Goal: Task Accomplishment & Management: Use online tool/utility

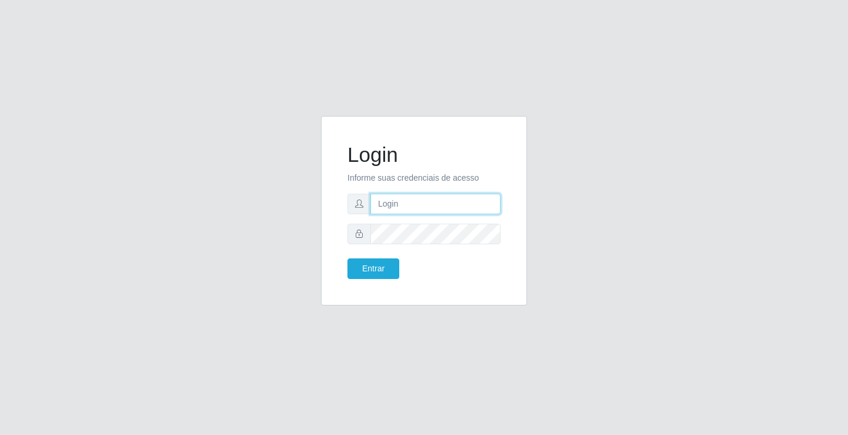
click at [389, 207] on input "text" at bounding box center [435, 204] width 130 height 21
type input "zivaneide@ideal"
click at [347, 259] on button "Entrar" at bounding box center [373, 269] width 52 height 21
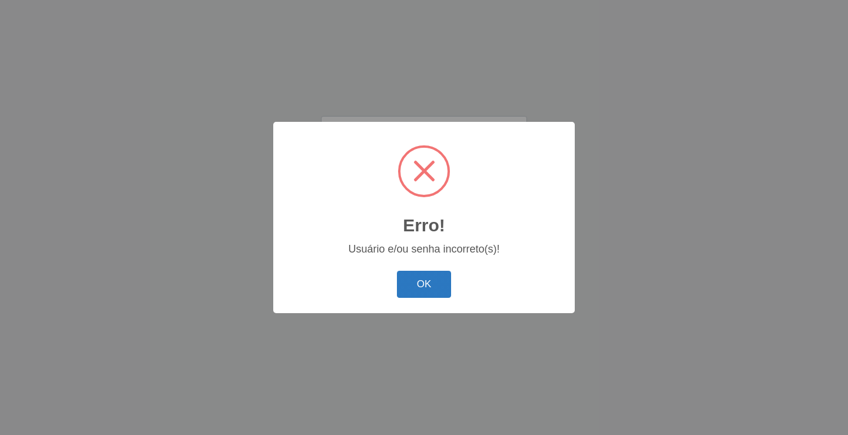
click at [420, 289] on button "OK" at bounding box center [424, 285] width 55 height 28
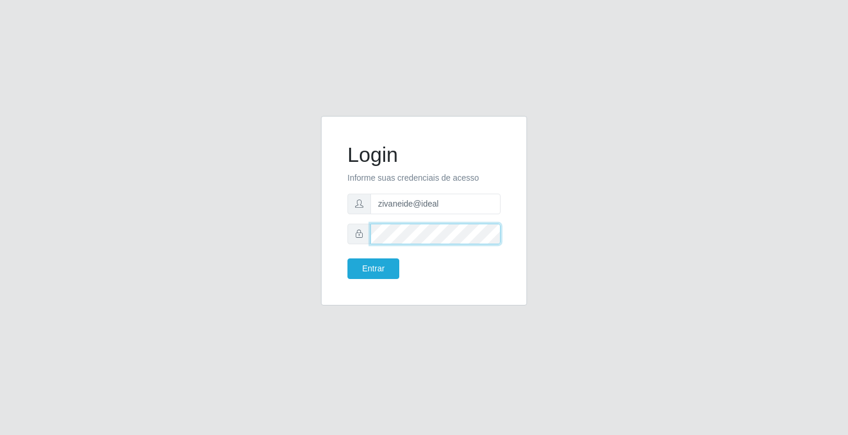
click at [347, 259] on button "Entrar" at bounding box center [373, 269] width 52 height 21
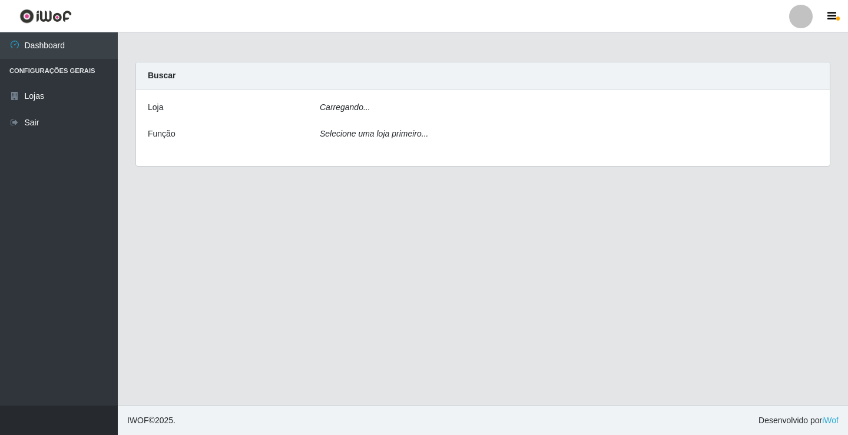
click at [382, 263] on main "Carregando... Buscar [PERSON_NAME]... Função Selecione uma loja primeiro..." at bounding box center [483, 218] width 730 height 373
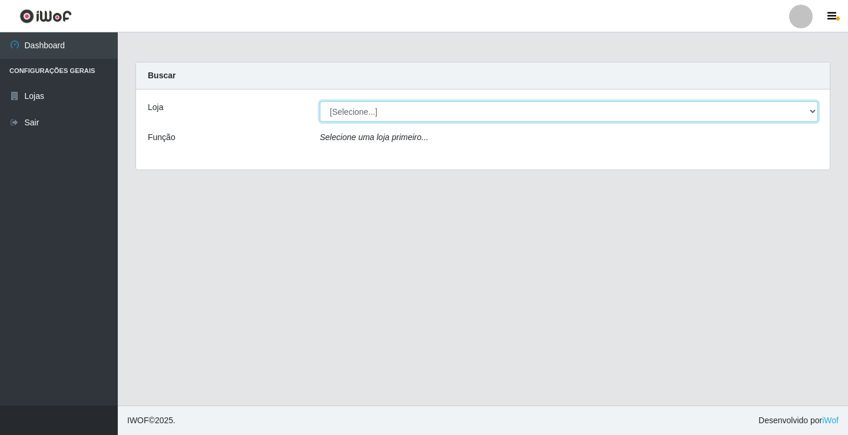
click at [812, 111] on select "[Selecione...] Ideal - Conceição" at bounding box center [569, 111] width 498 height 21
select select "231"
click at [320, 101] on select "[Selecione...] Ideal - Conceição" at bounding box center [569, 111] width 498 height 21
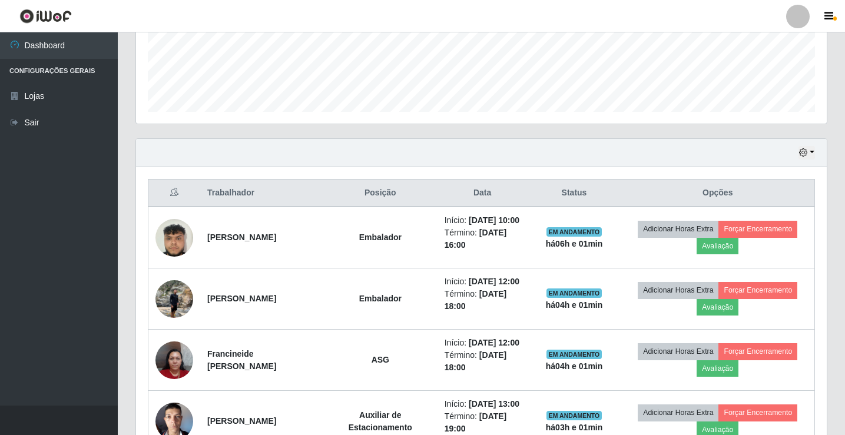
scroll to position [412, 0]
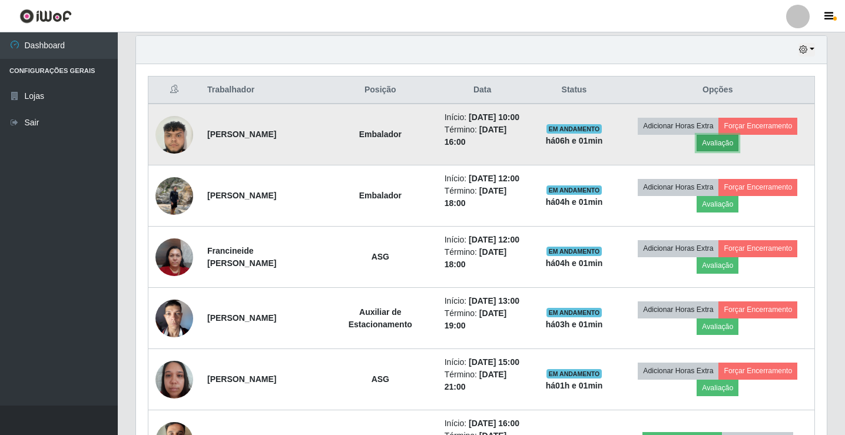
click at [718, 151] on button "Avaliação" at bounding box center [718, 143] width 42 height 16
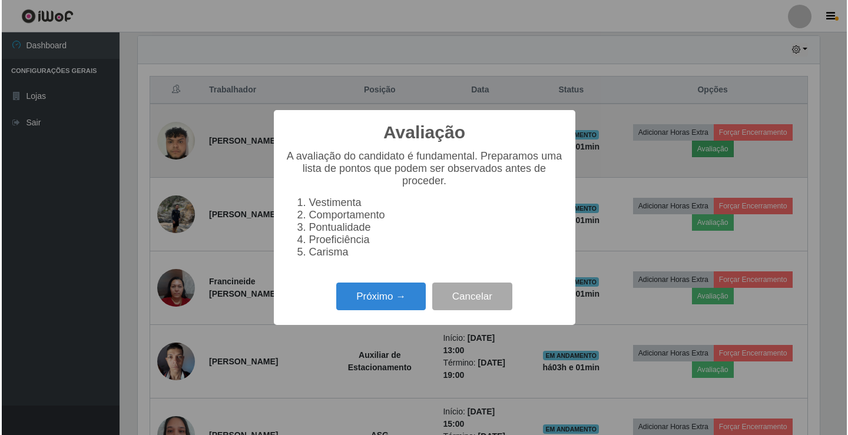
scroll to position [244, 685]
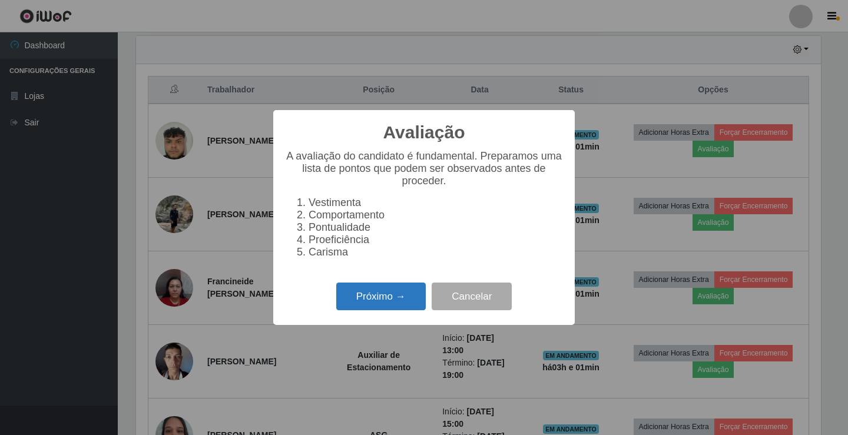
click at [406, 301] on button "Próximo →" at bounding box center [381, 297] width 90 height 28
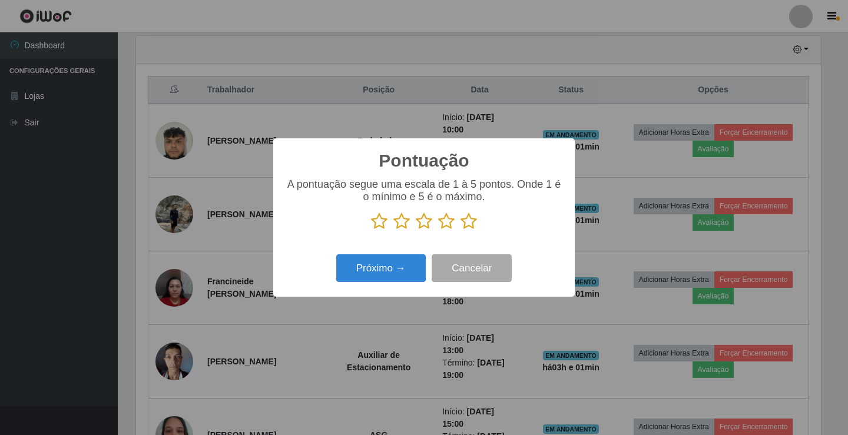
click at [446, 223] on icon at bounding box center [446, 222] width 16 height 18
click at [438, 230] on input "radio" at bounding box center [438, 230] width 0 height 0
click at [399, 271] on button "Próximo →" at bounding box center [381, 268] width 90 height 28
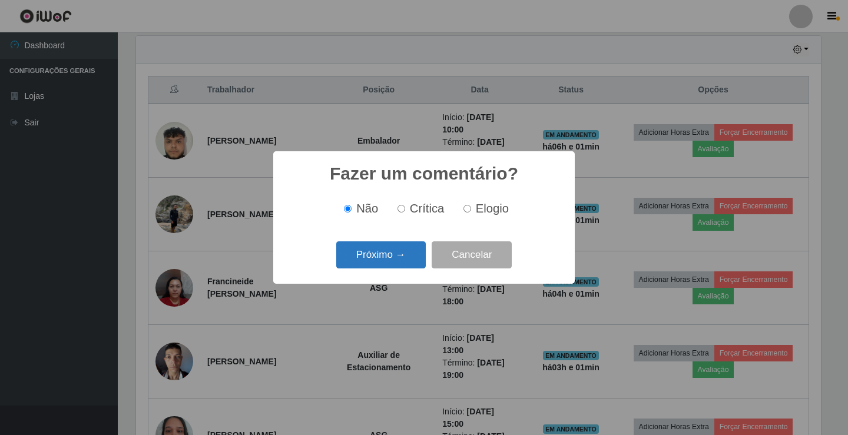
click at [391, 256] on button "Próximo →" at bounding box center [381, 255] width 90 height 28
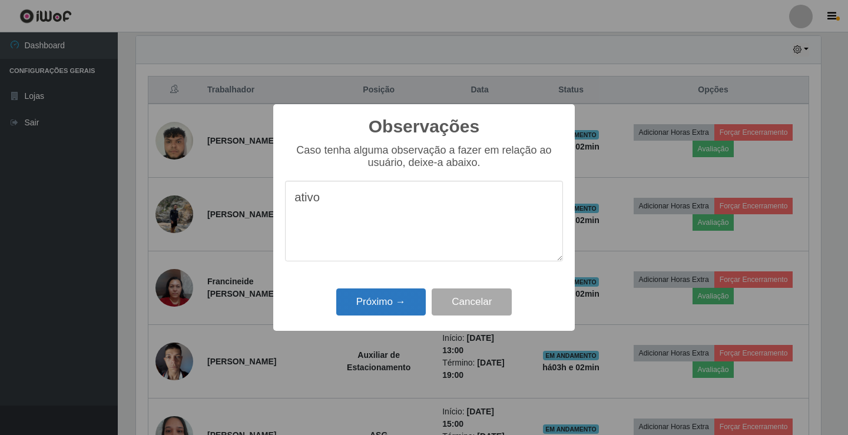
type textarea "ativo"
click at [389, 291] on button "Próximo →" at bounding box center [381, 303] width 90 height 28
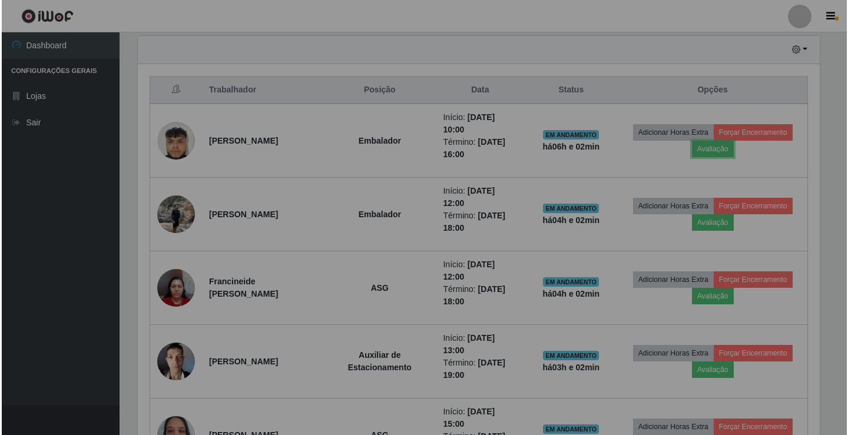
scroll to position [244, 691]
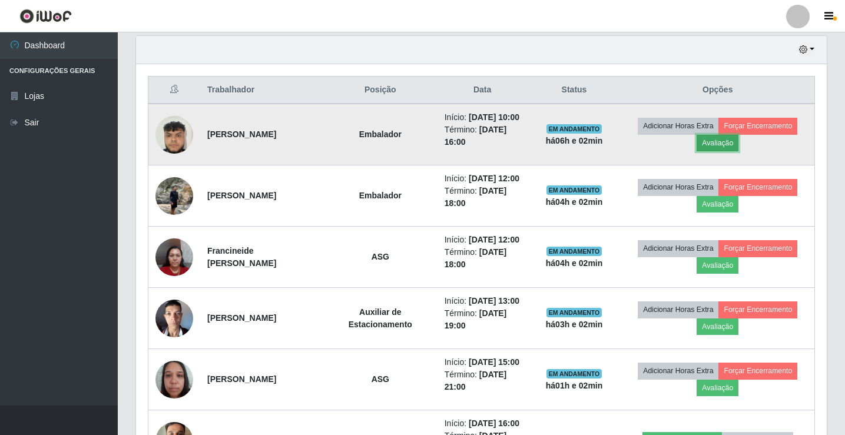
click at [734, 150] on button "Avaliação" at bounding box center [718, 143] width 42 height 16
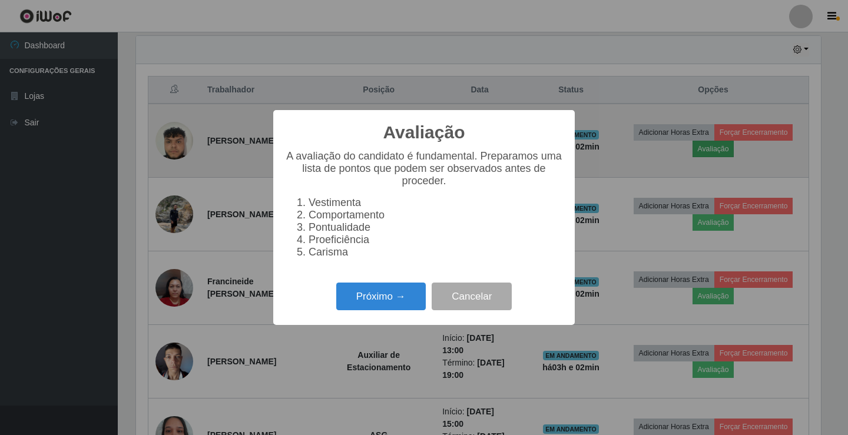
scroll to position [244, 685]
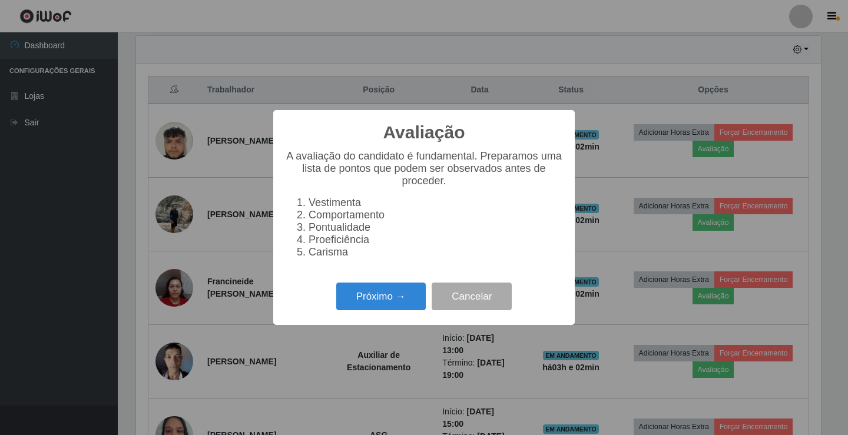
click at [391, 287] on div "Próximo → Cancelar" at bounding box center [424, 297] width 278 height 34
click at [393, 310] on button "Próximo →" at bounding box center [381, 297] width 90 height 28
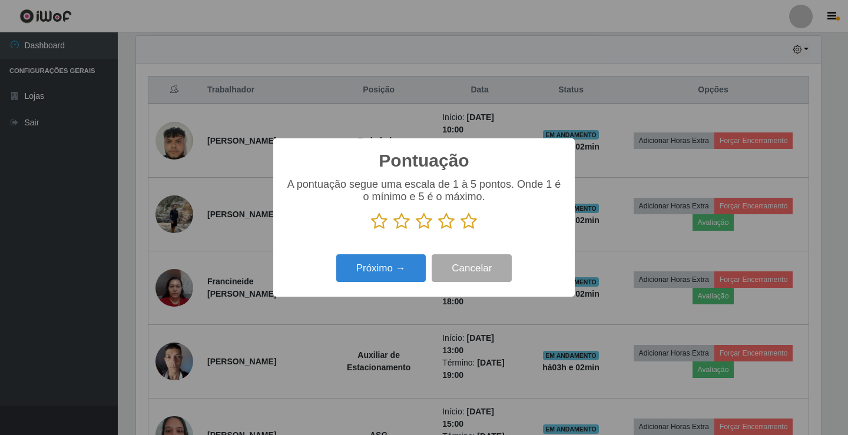
click at [469, 220] on icon at bounding box center [468, 222] width 16 height 18
click at [460, 230] on input "radio" at bounding box center [460, 230] width 0 height 0
click at [396, 260] on button "Próximo →" at bounding box center [381, 268] width 90 height 28
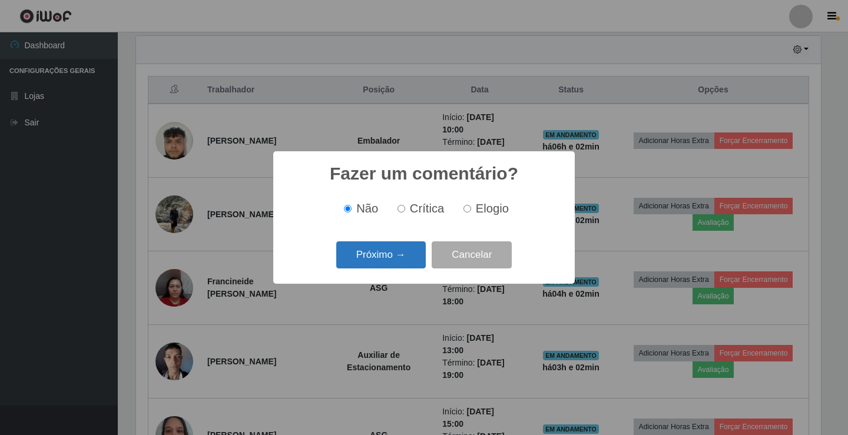
click at [396, 255] on button "Próximo →" at bounding box center [381, 255] width 90 height 28
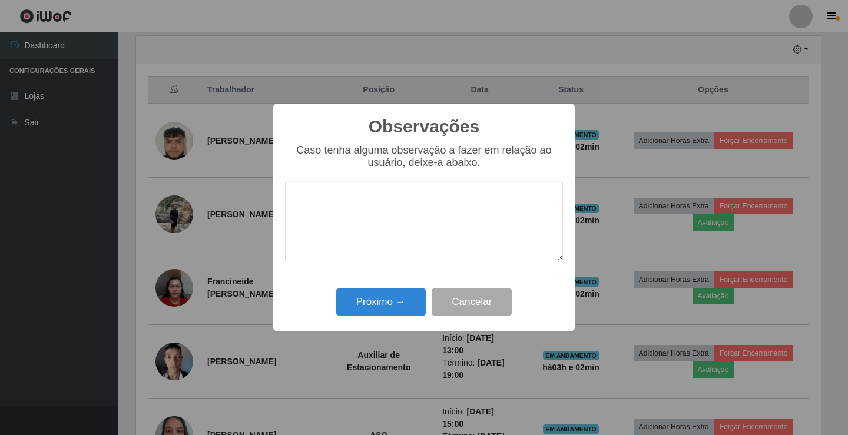
click at [396, 249] on textarea at bounding box center [424, 221] width 278 height 81
click at [705, 156] on div "Observações × Caso tenha alguma observação a fazer em relação ao usuário, deixe…" at bounding box center [424, 217] width 848 height 435
click at [405, 297] on button "Próximo →" at bounding box center [381, 303] width 90 height 28
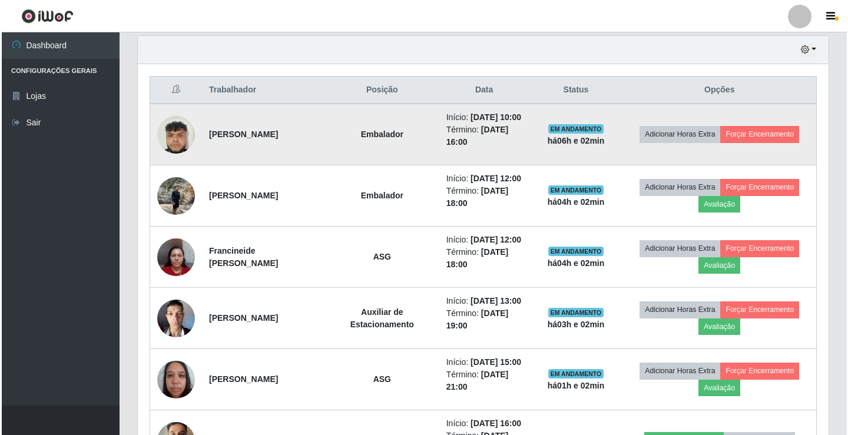
scroll to position [244, 691]
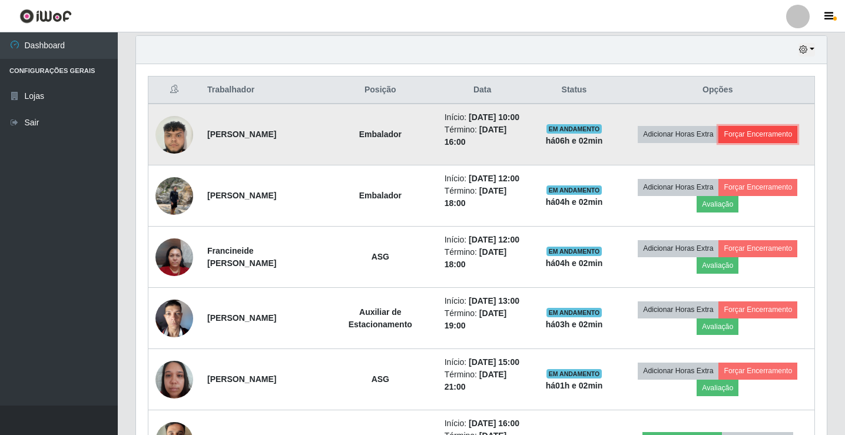
click at [774, 135] on button "Forçar Encerramento" at bounding box center [757, 134] width 79 height 16
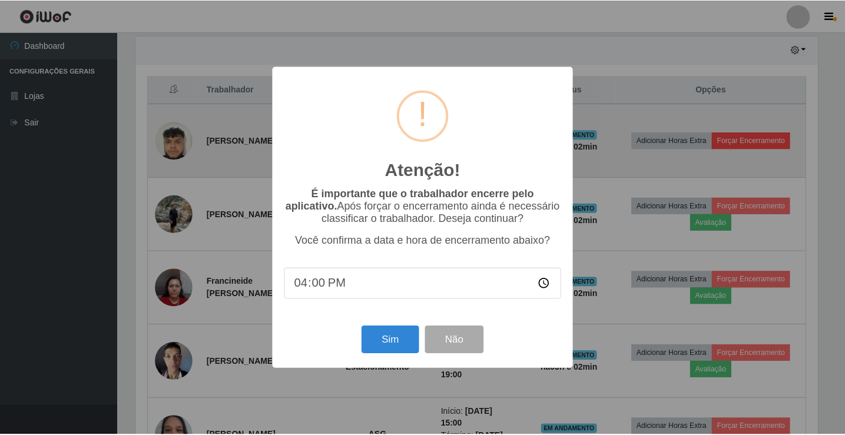
scroll to position [244, 685]
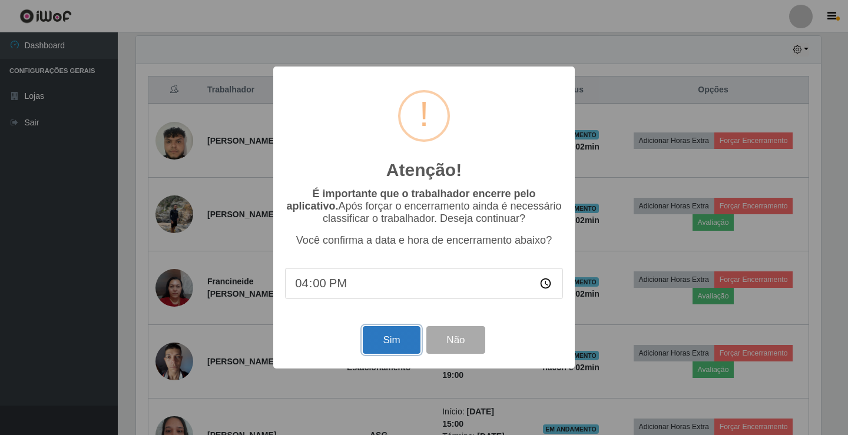
click at [413, 340] on button "Sim" at bounding box center [391, 340] width 57 height 28
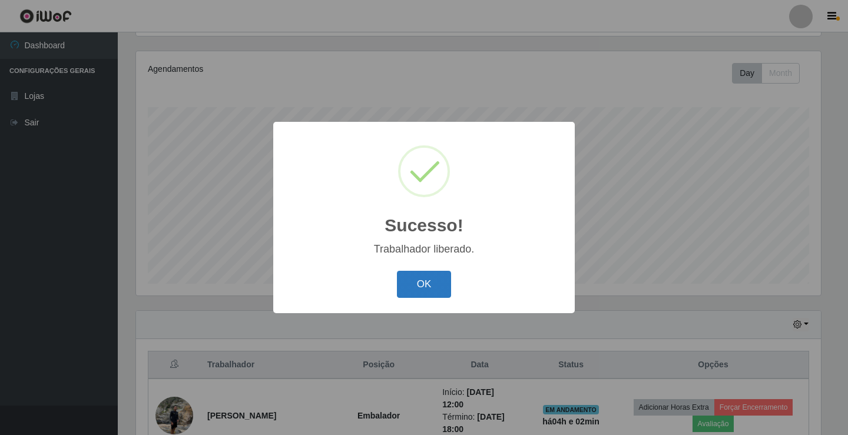
click at [427, 283] on button "OK" at bounding box center [424, 285] width 55 height 28
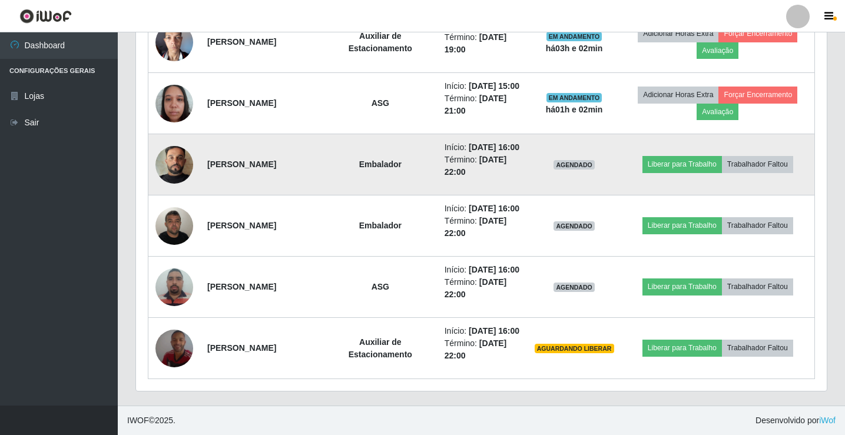
scroll to position [726, 0]
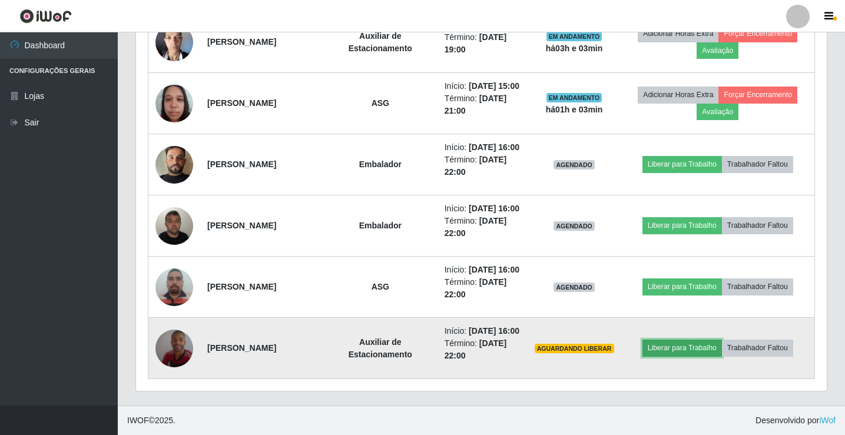
click at [696, 340] on button "Liberar para Trabalho" at bounding box center [681, 348] width 79 height 16
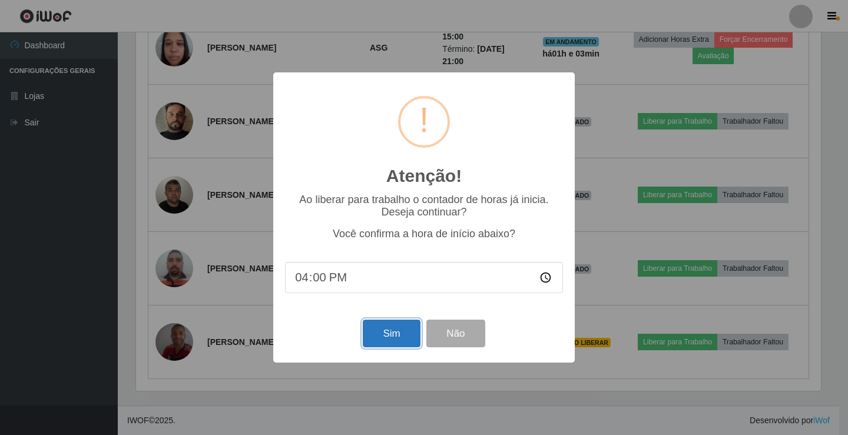
click at [406, 335] on button "Sim" at bounding box center [391, 334] width 57 height 28
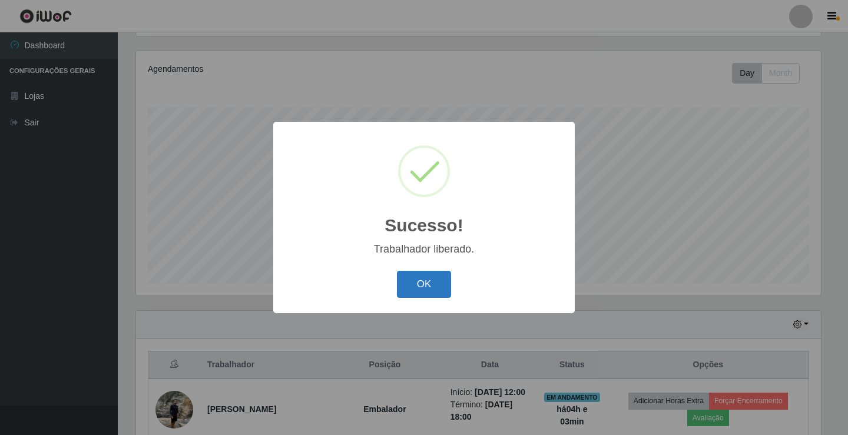
click at [435, 290] on button "OK" at bounding box center [424, 285] width 55 height 28
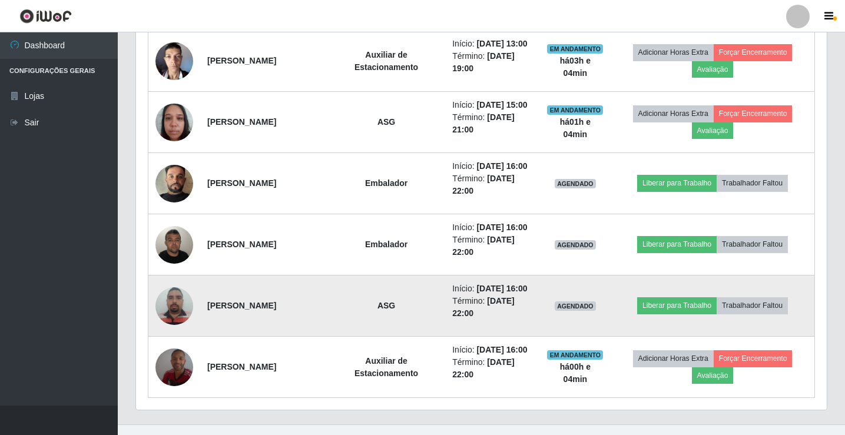
scroll to position [667, 0]
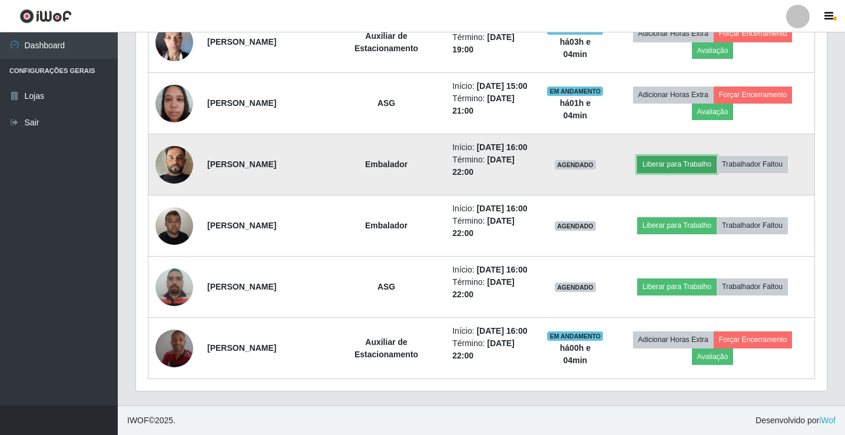
click at [687, 173] on button "Liberar para Trabalho" at bounding box center [676, 164] width 79 height 16
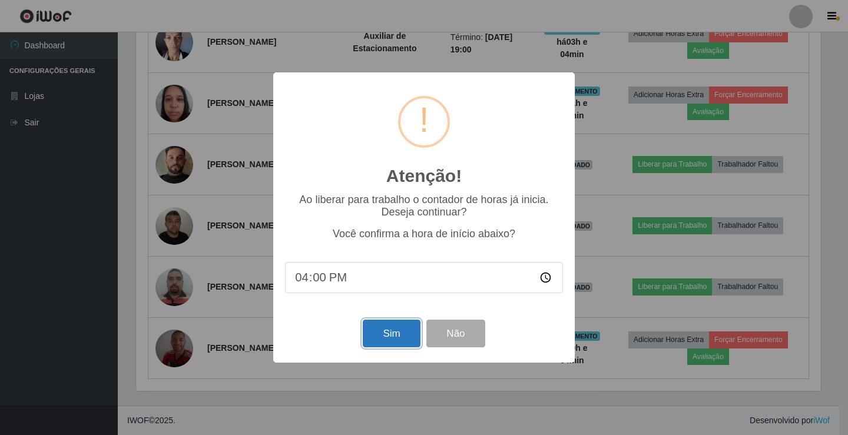
click at [377, 334] on button "Sim" at bounding box center [391, 334] width 57 height 28
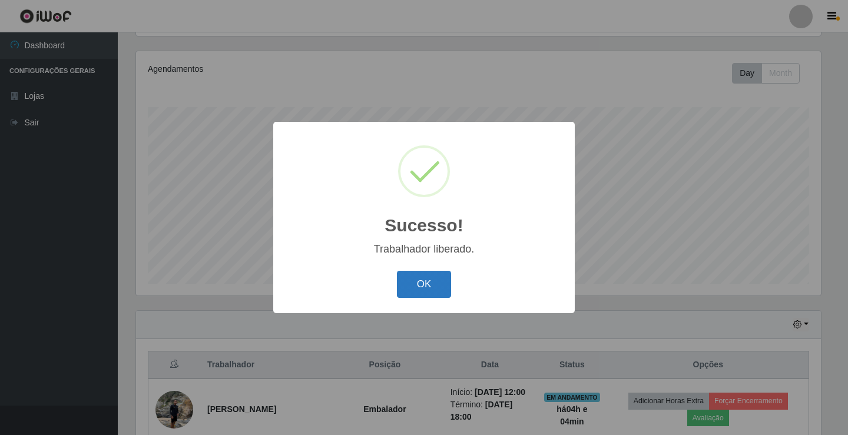
click at [427, 284] on button "OK" at bounding box center [424, 285] width 55 height 28
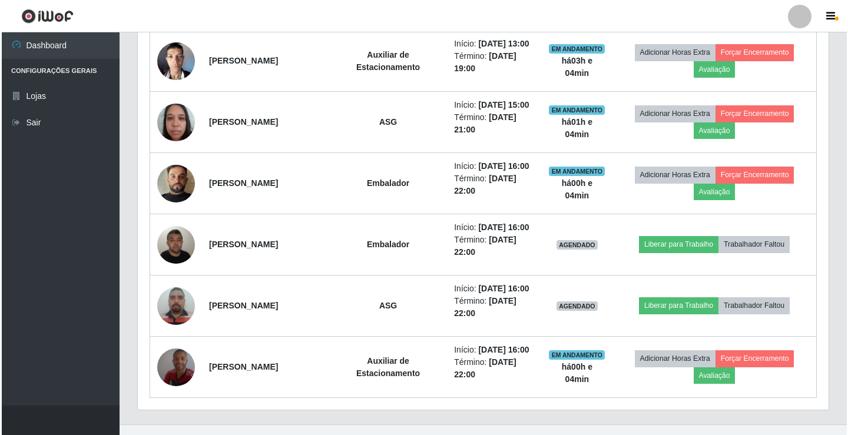
scroll to position [726, 0]
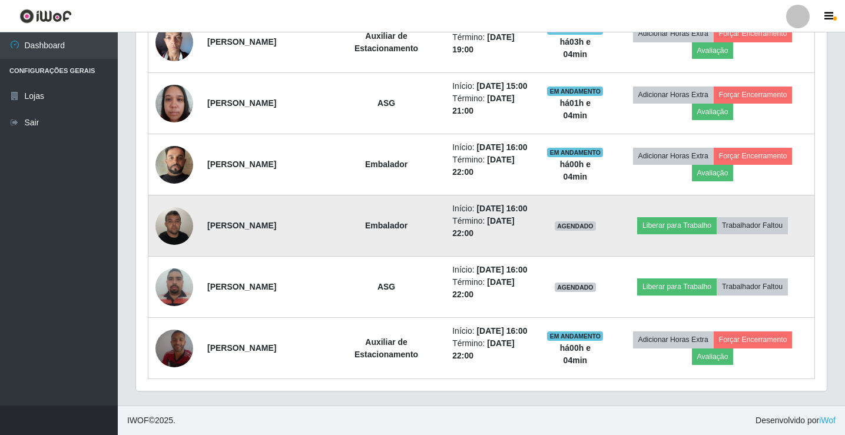
click at [596, 221] on span "AGENDADO" at bounding box center [575, 225] width 41 height 9
click at [674, 217] on button "Liberar para Trabalho" at bounding box center [676, 225] width 79 height 16
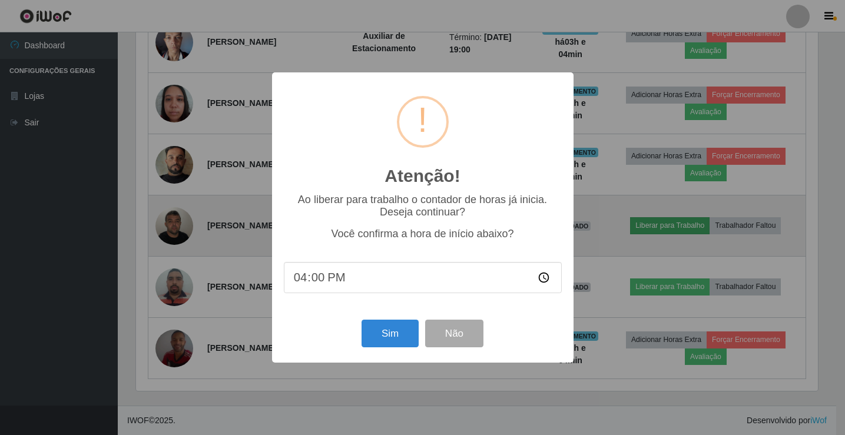
scroll to position [244, 685]
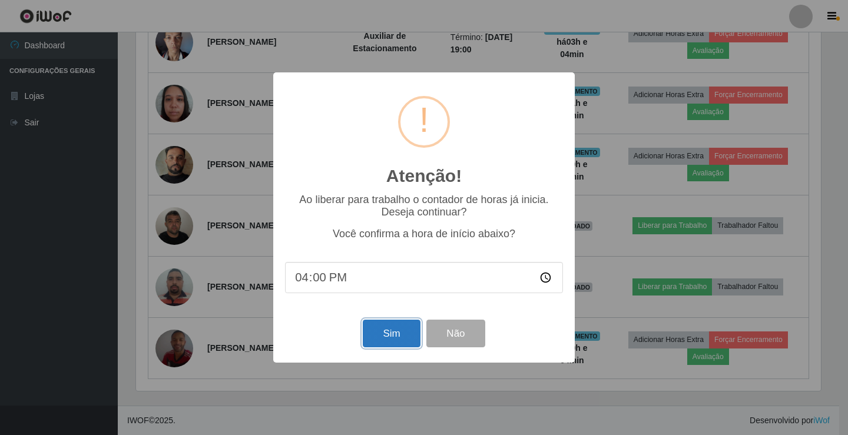
click at [404, 330] on button "Sim" at bounding box center [391, 334] width 57 height 28
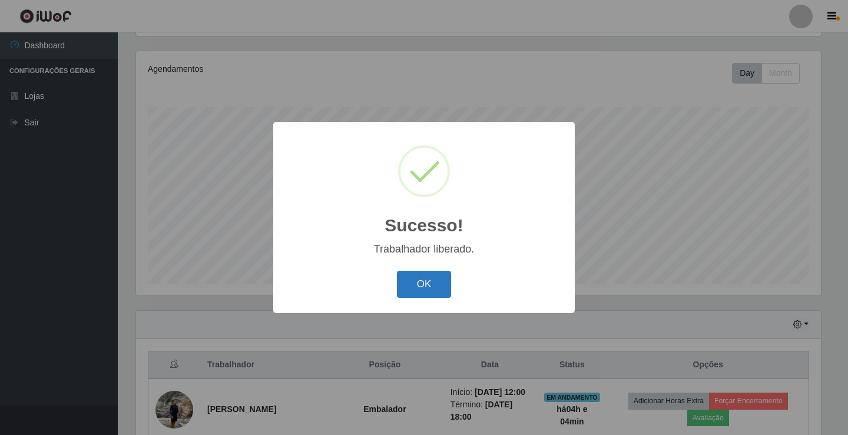
click at [431, 280] on button "OK" at bounding box center [424, 285] width 55 height 28
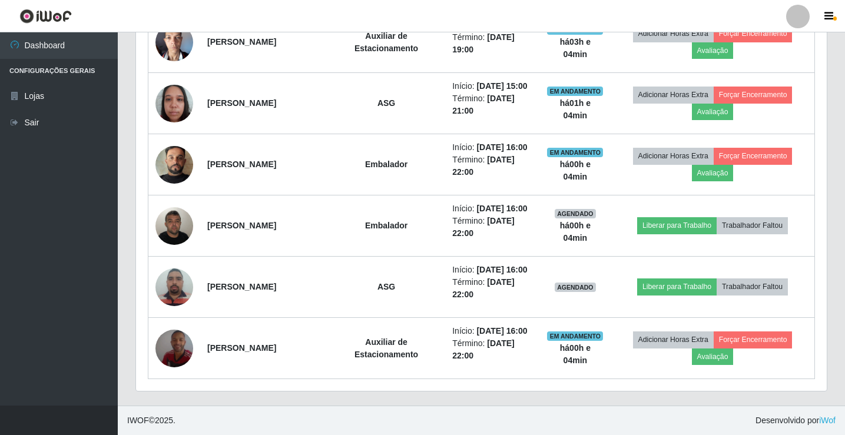
scroll to position [726, 0]
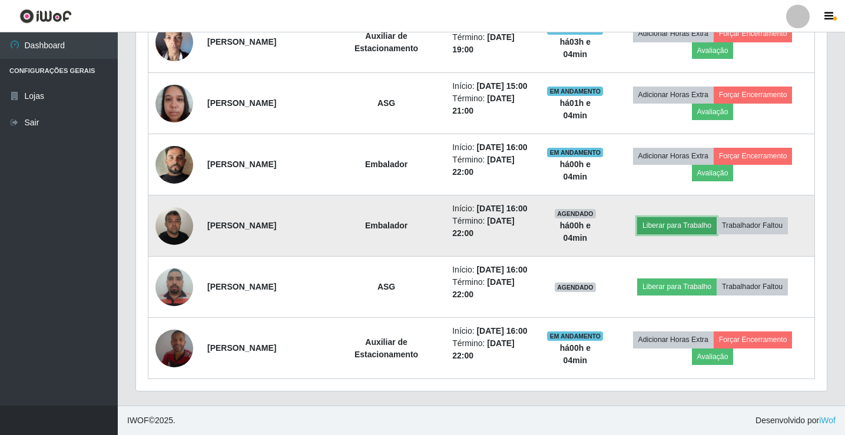
click at [691, 217] on button "Liberar para Trabalho" at bounding box center [676, 225] width 79 height 16
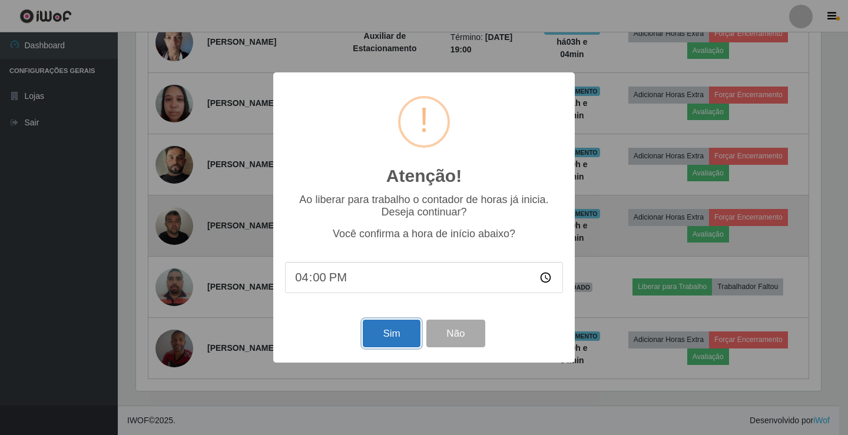
click at [411, 330] on button "Sim" at bounding box center [391, 334] width 57 height 28
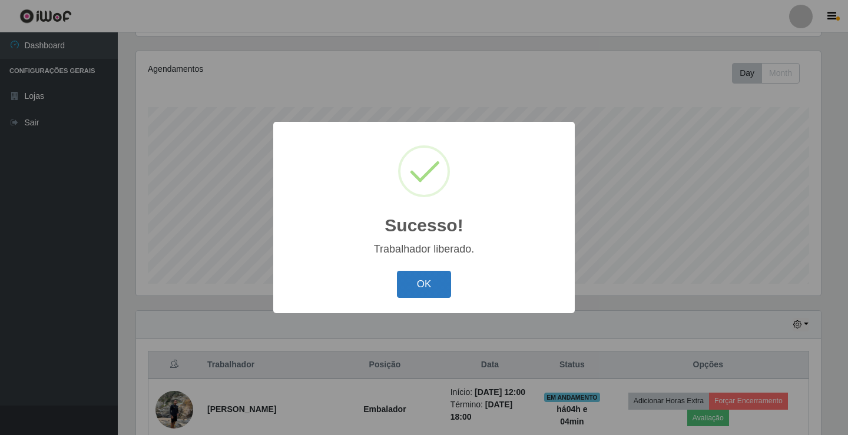
click at [416, 277] on button "OK" at bounding box center [424, 285] width 55 height 28
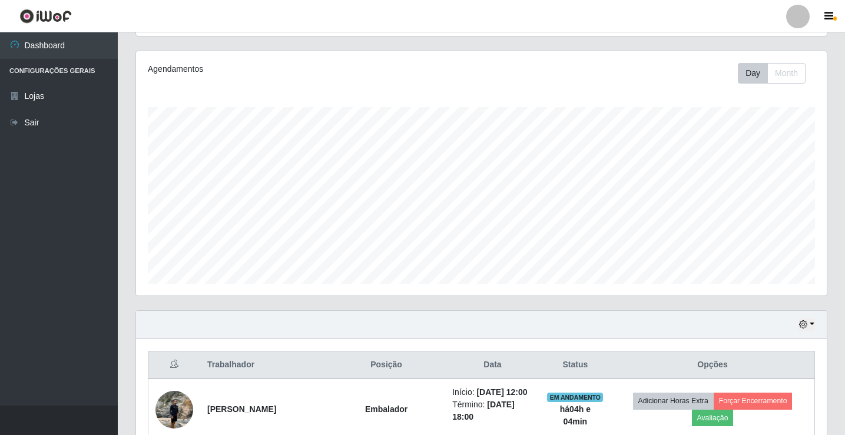
scroll to position [0, 0]
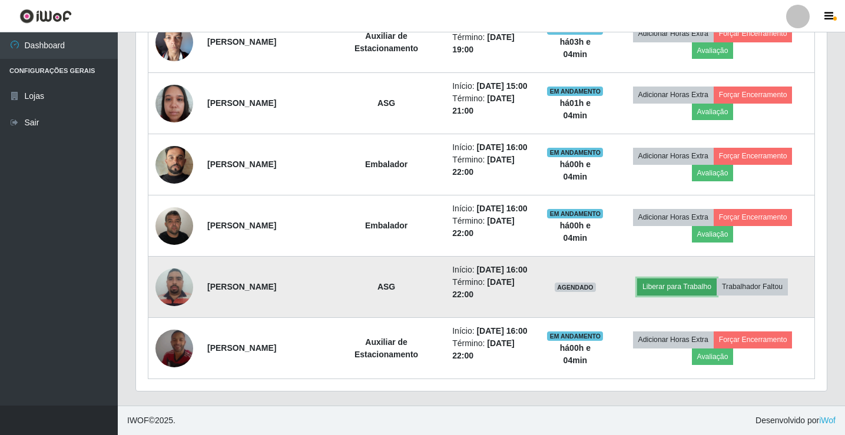
click at [675, 279] on button "Liberar para Trabalho" at bounding box center [676, 287] width 79 height 16
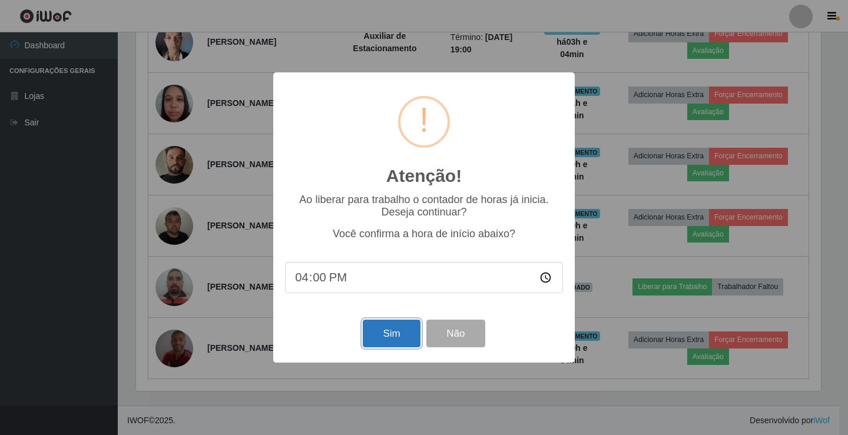
click at [383, 337] on button "Sim" at bounding box center [391, 334] width 57 height 28
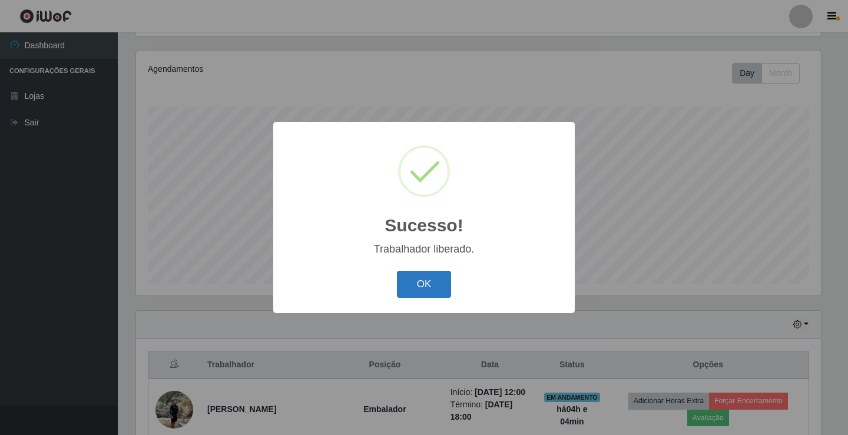
click at [420, 291] on button "OK" at bounding box center [424, 285] width 55 height 28
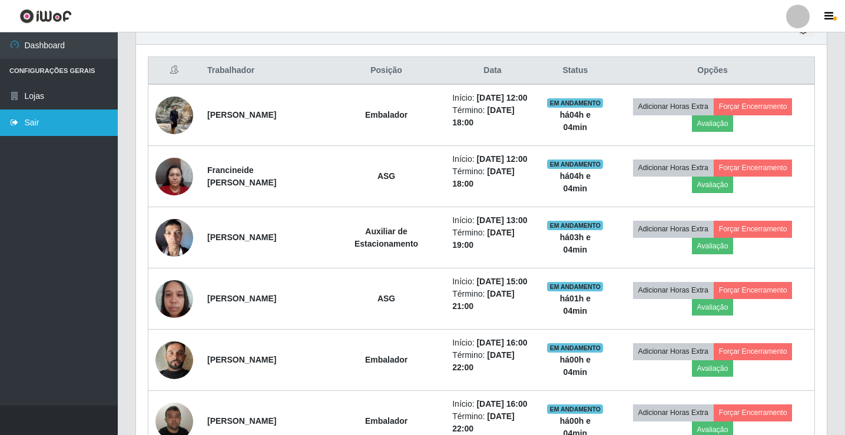
click at [39, 112] on link "Sair" at bounding box center [59, 123] width 118 height 26
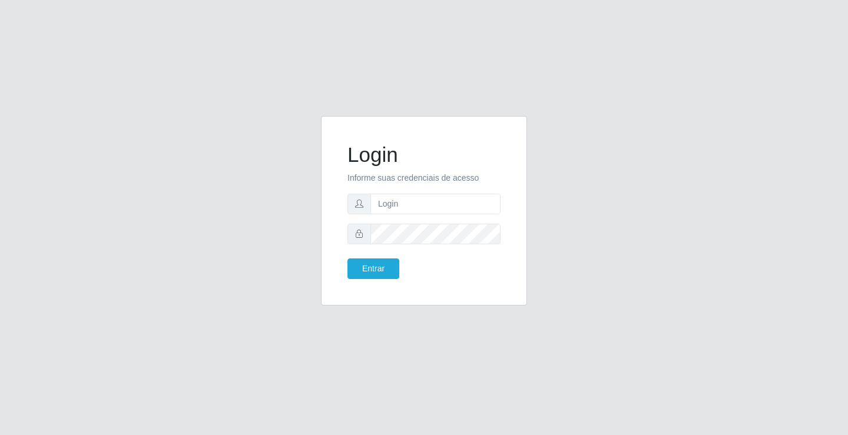
click at [545, 154] on div "Login Informe suas credenciais de acesso Entrar" at bounding box center [423, 218] width 671 height 204
